Goal: Entertainment & Leisure: Browse casually

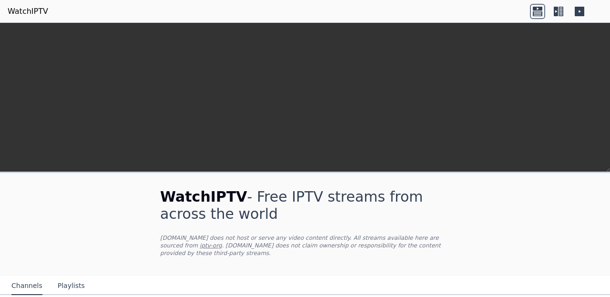
scroll to position [171, 0]
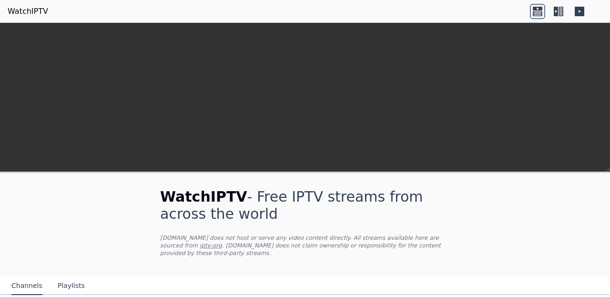
scroll to position [335, 0]
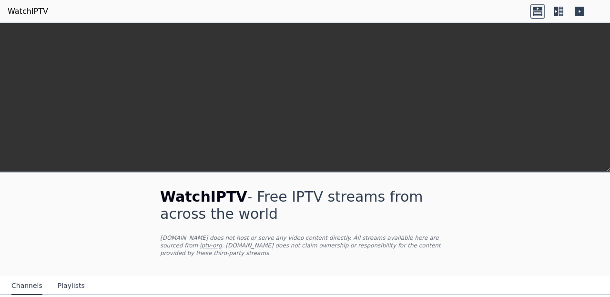
scroll to position [294, 0]
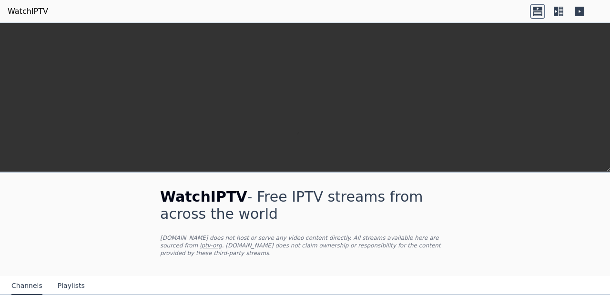
scroll to position [296, 0]
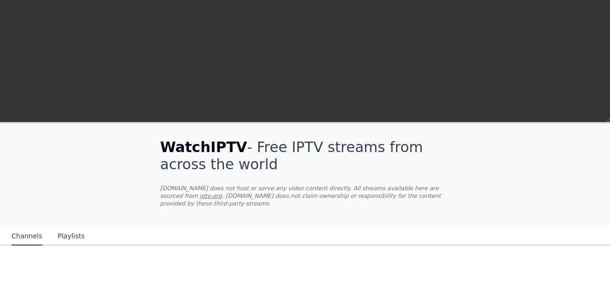
scroll to position [1148, 0]
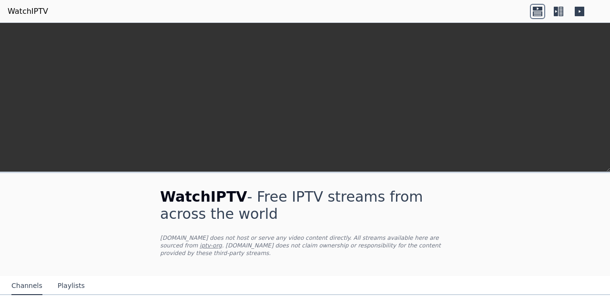
scroll to position [1198, 0]
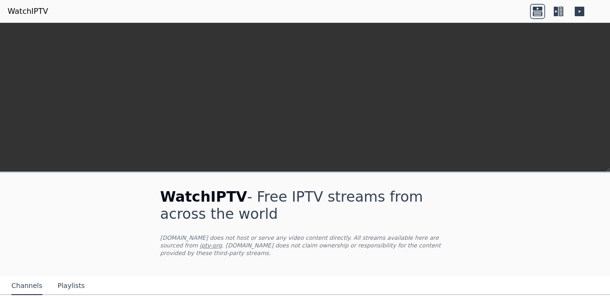
scroll to position [250, 0]
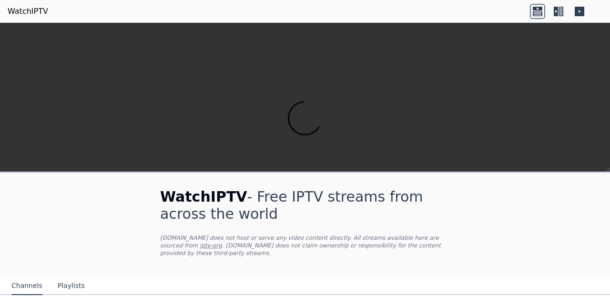
scroll to position [302, 0]
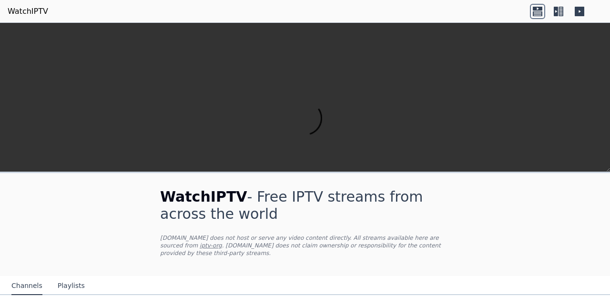
scroll to position [1037, 0]
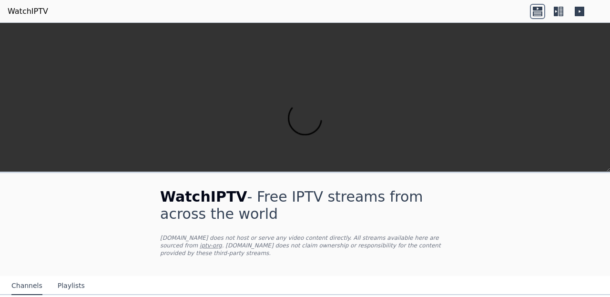
scroll to position [622, 0]
